Goal: Book appointment/travel/reservation

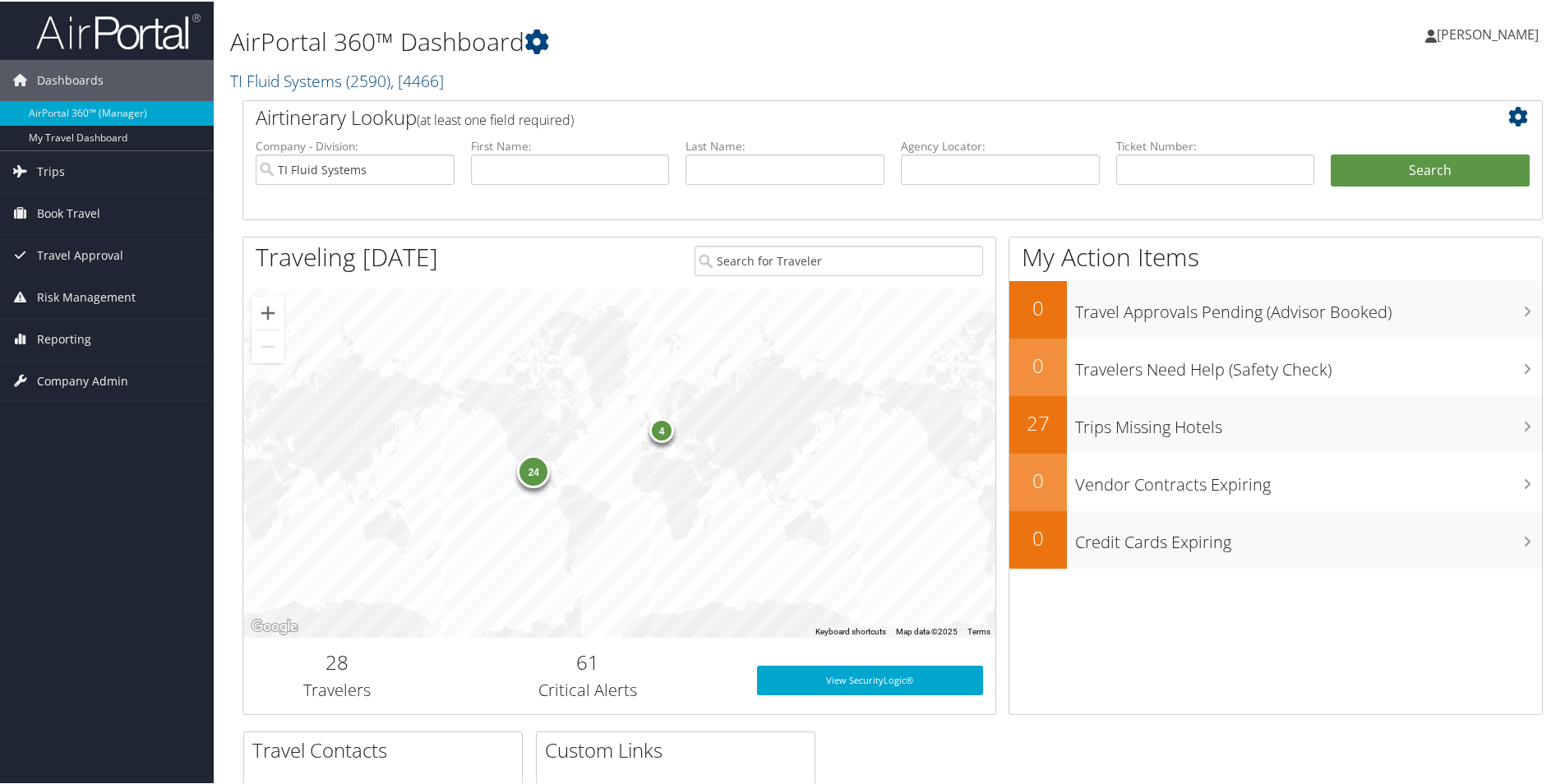
click at [79, 203] on span "Book Travel" at bounding box center [68, 212] width 63 height 41
click at [122, 296] on link "Book/Manage Online Trips" at bounding box center [106, 294] width 214 height 25
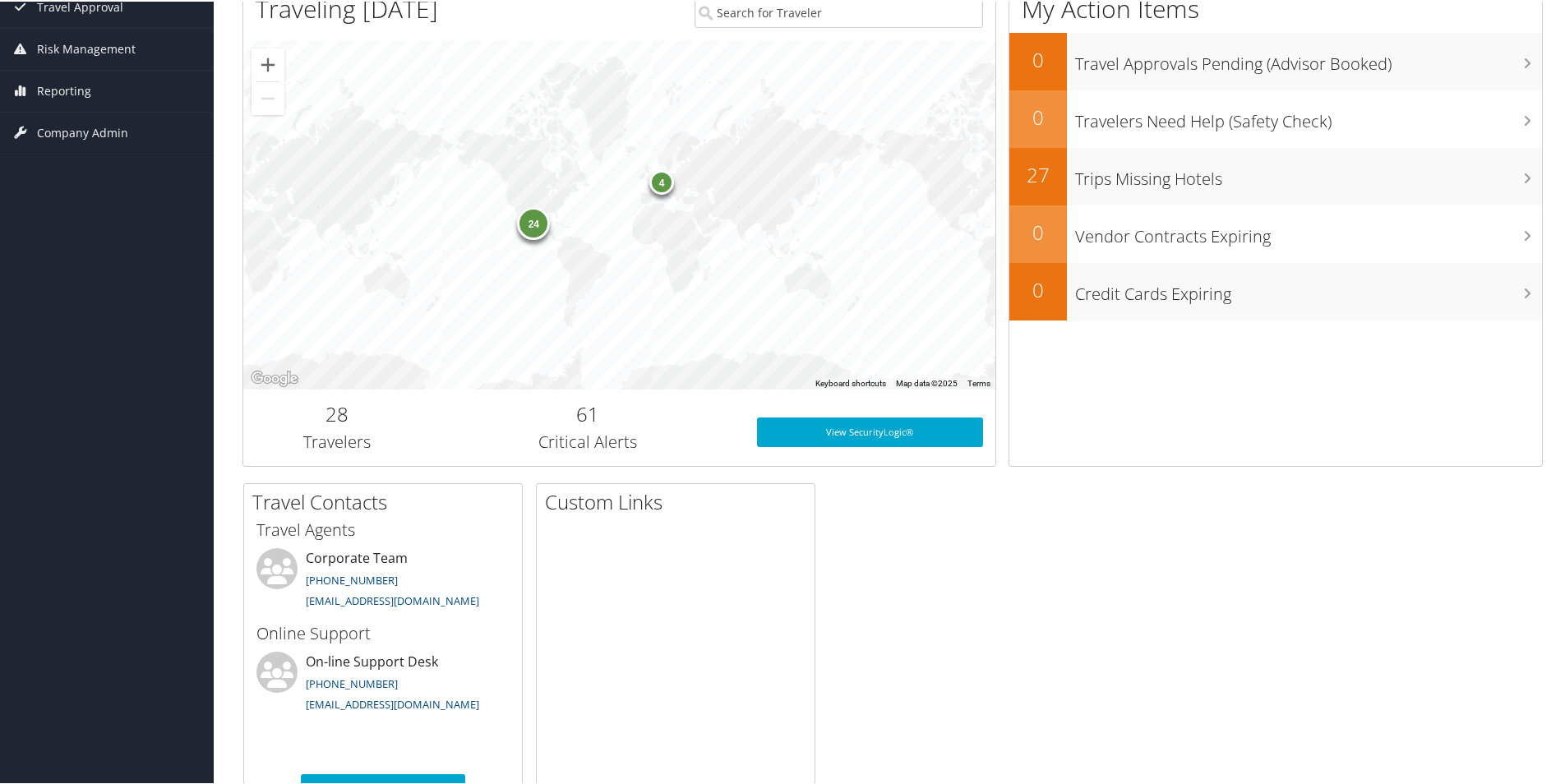
scroll to position [221, 0]
